Goal: Transaction & Acquisition: Purchase product/service

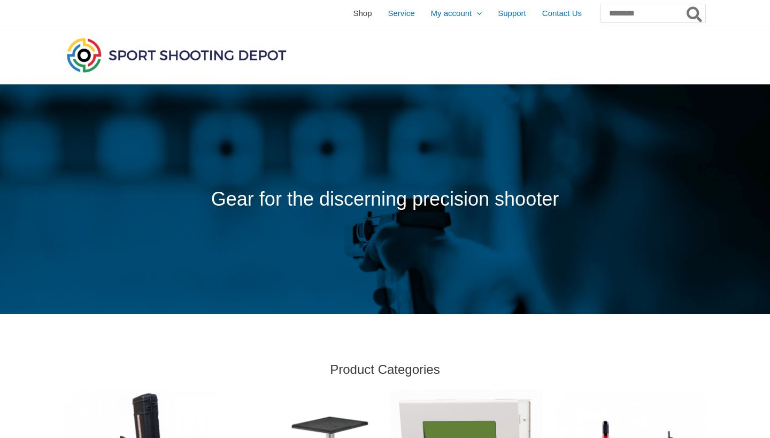
click at [353, 16] on span "Shop" at bounding box center [362, 13] width 19 height 27
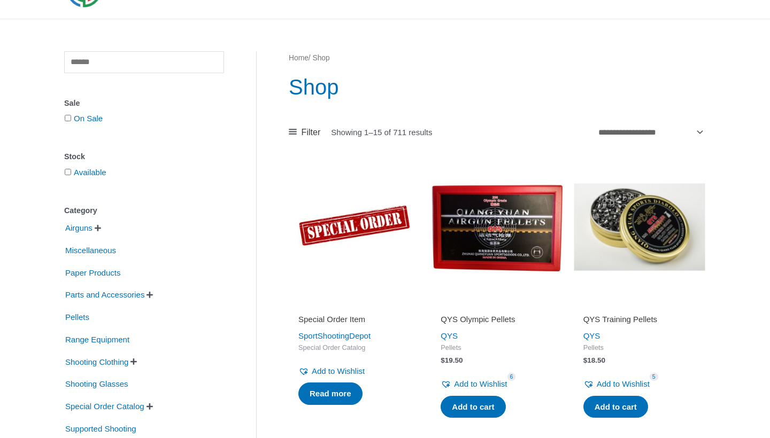
scroll to position [73, 0]
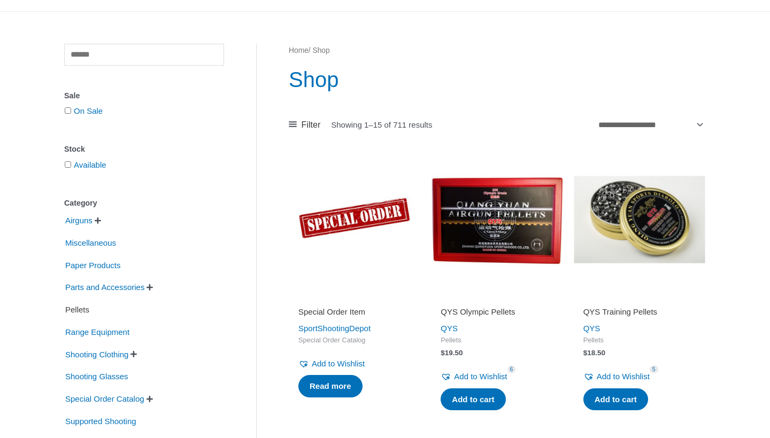
click at [86, 314] on span "Pellets" at bounding box center [77, 310] width 26 height 18
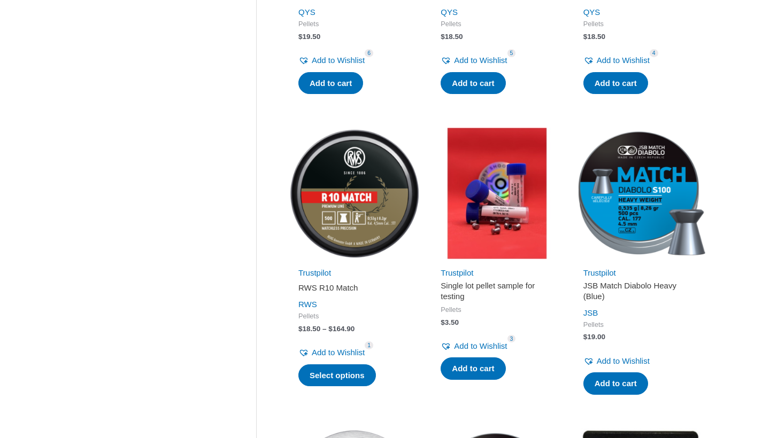
scroll to position [368, 0]
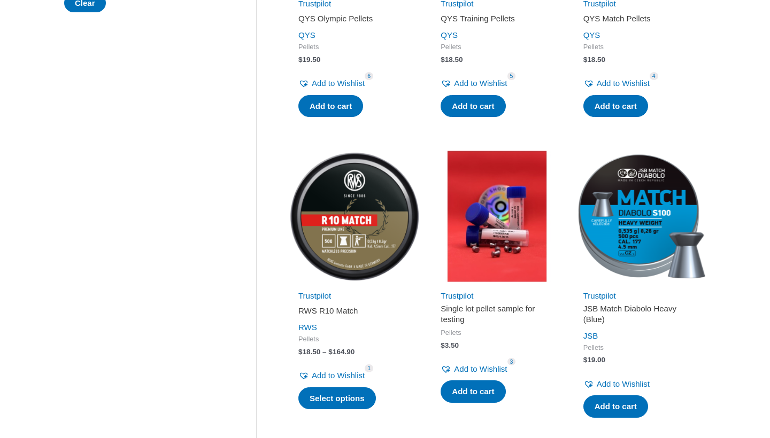
click at [360, 264] on img at bounding box center [355, 217] width 132 height 132
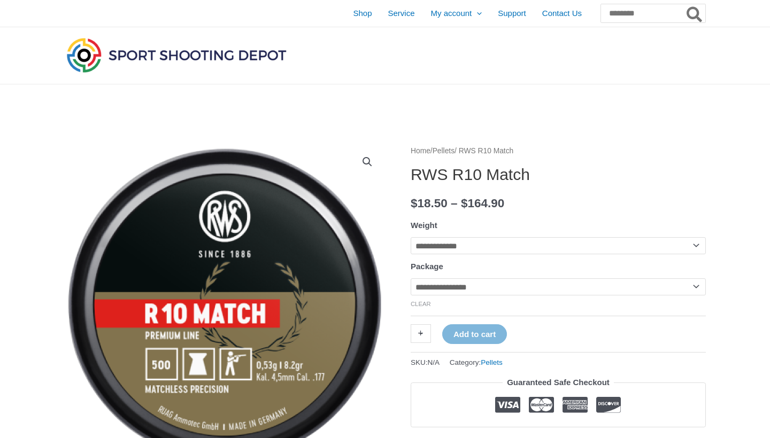
select select "**********"
